Goal: Transaction & Acquisition: Purchase product/service

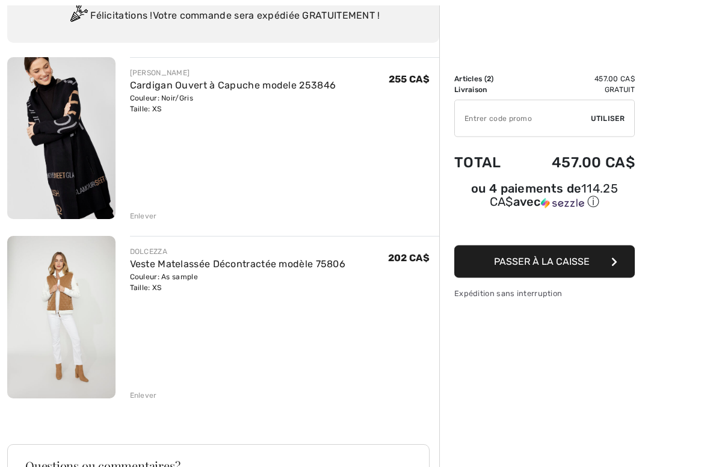
scroll to position [101, 0]
click at [72, 132] on img at bounding box center [61, 138] width 108 height 162
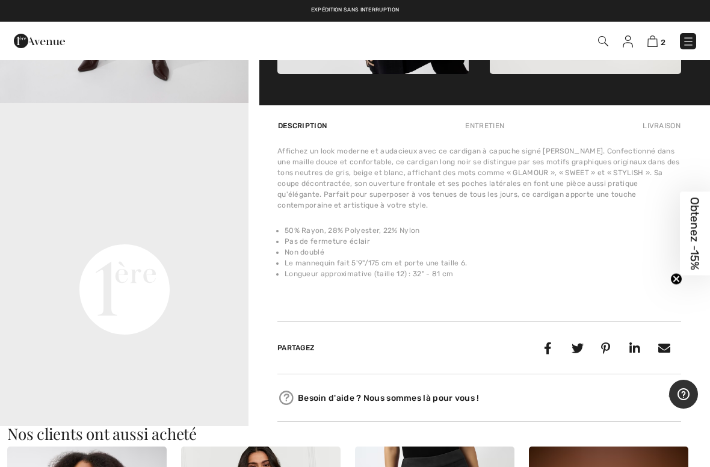
click at [650, 53] on div "2 Commander" at bounding box center [501, 41] width 409 height 25
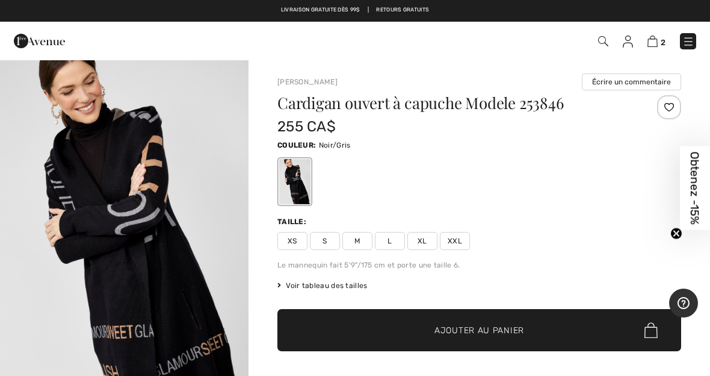
click at [678, 234] on circle "Close teaser" at bounding box center [676, 233] width 11 height 11
click at [658, 41] on img at bounding box center [653, 41] width 10 height 11
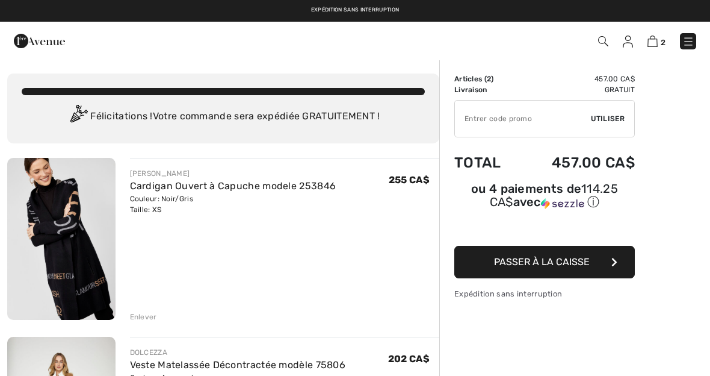
click at [154, 314] on div "Enlever" at bounding box center [143, 316] width 27 height 11
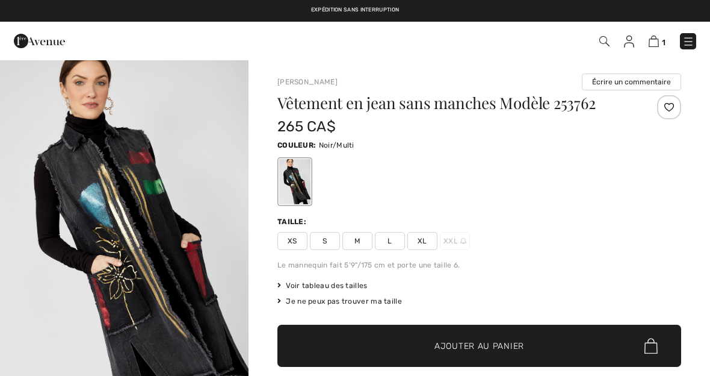
checkbox input "true"
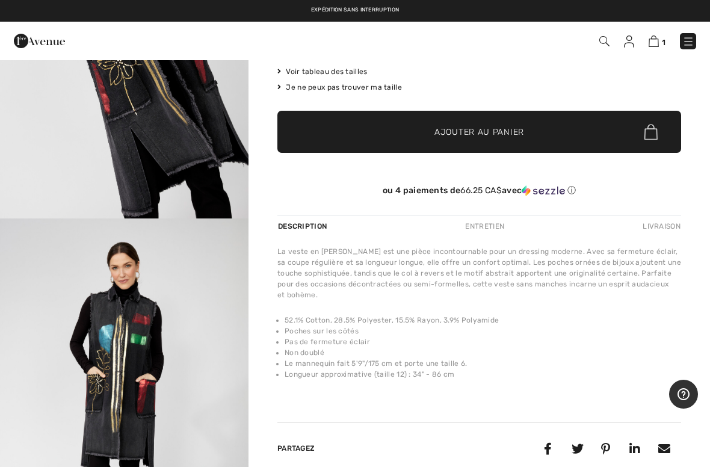
scroll to position [251, 0]
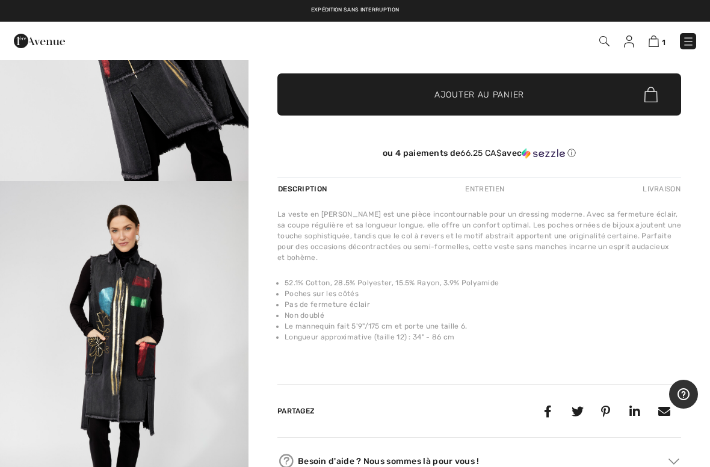
click at [163, 296] on img "2 / 4" at bounding box center [124, 367] width 249 height 373
click at [656, 47] on img at bounding box center [654, 41] width 10 height 11
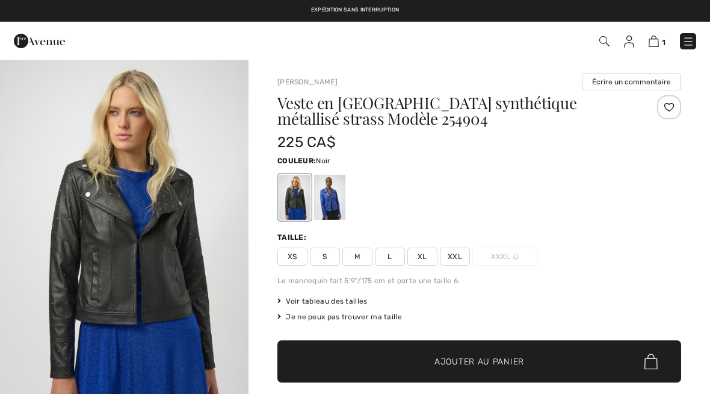
checkbox input "true"
click at [336, 201] on div at bounding box center [329, 197] width 31 height 45
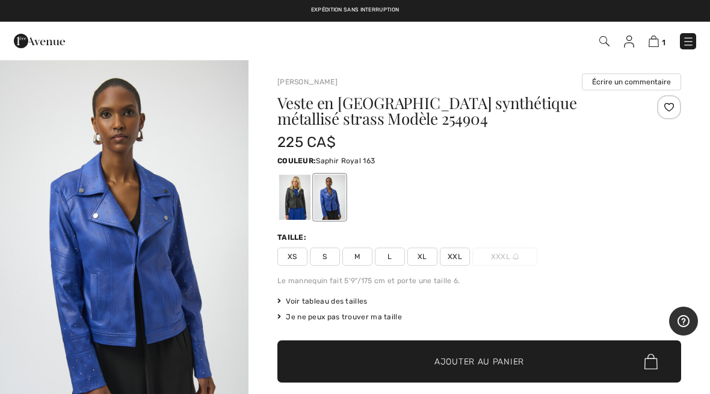
click at [330, 210] on div at bounding box center [329, 197] width 31 height 45
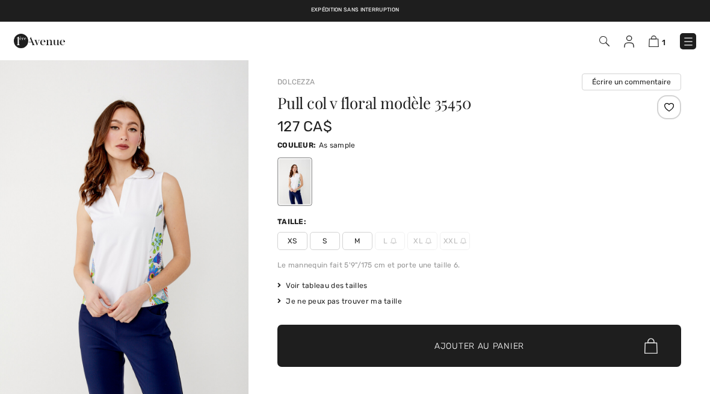
checkbox input "true"
